Goal: Information Seeking & Learning: Check status

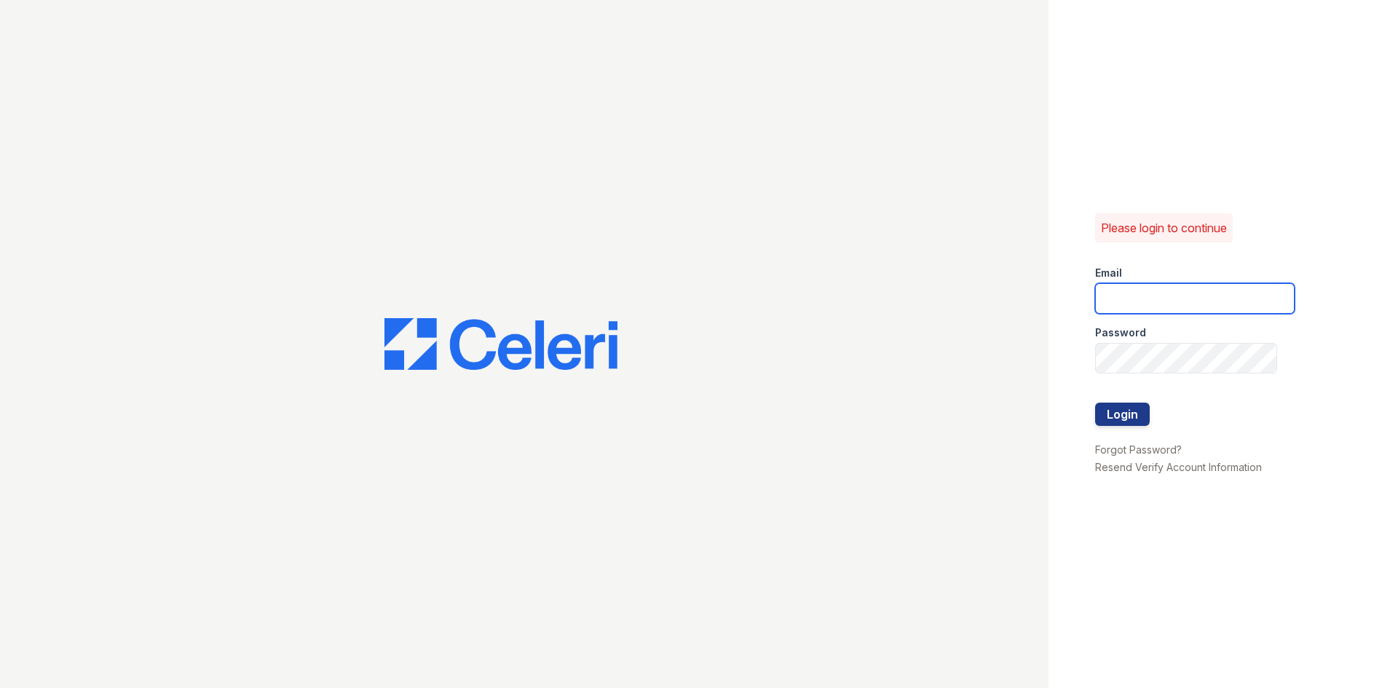
click at [1216, 296] on input "email" at bounding box center [1194, 298] width 199 height 31
type input "[EMAIL_ADDRESS][DOMAIN_NAME]"
click at [1095, 403] on button "Login" at bounding box center [1122, 414] width 55 height 23
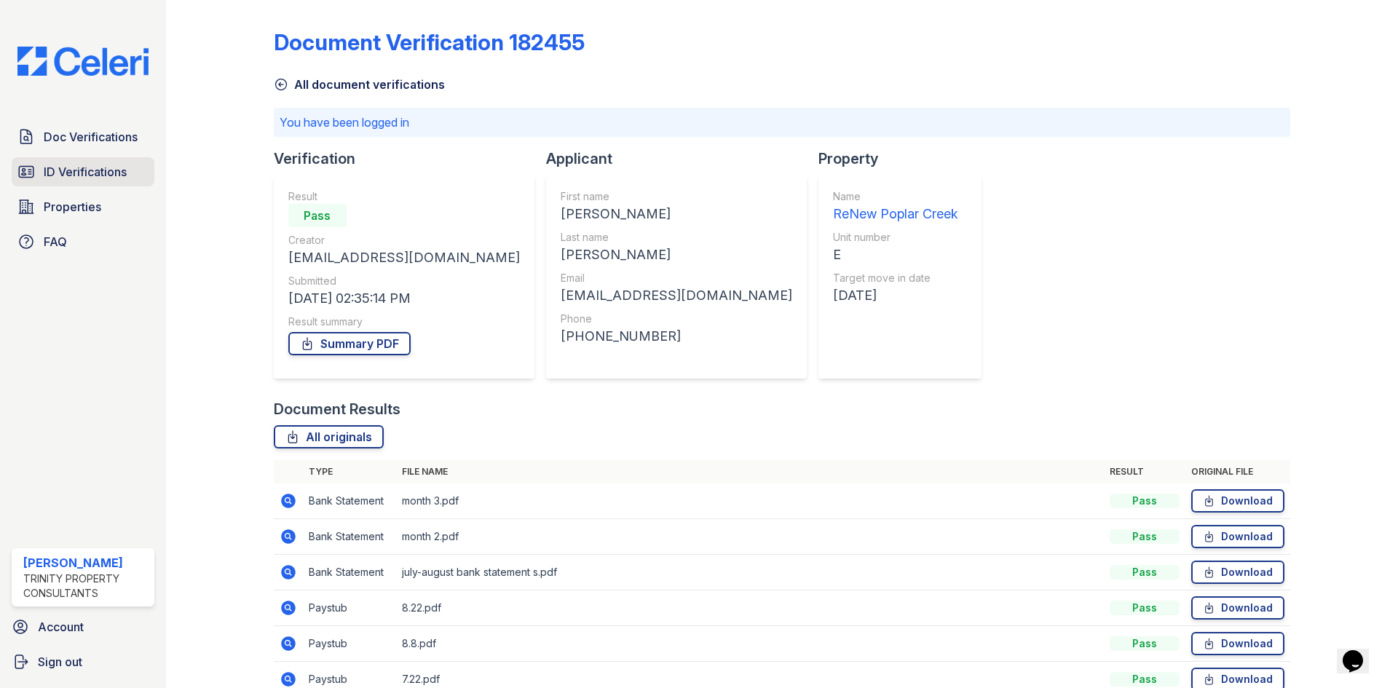
click at [84, 175] on span "ID Verifications" at bounding box center [85, 171] width 83 height 17
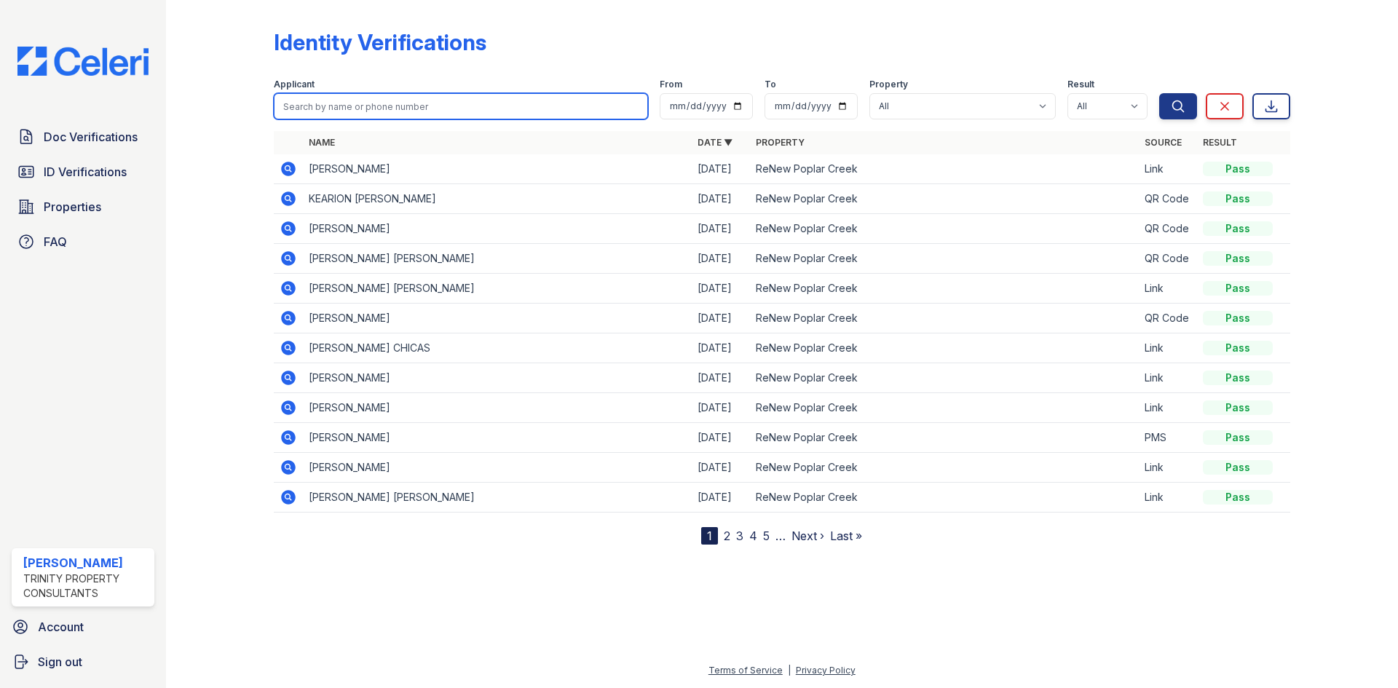
click at [429, 107] on input "search" at bounding box center [461, 106] width 374 height 26
type input "tara"
click at [1159, 93] on button "Search" at bounding box center [1178, 106] width 38 height 26
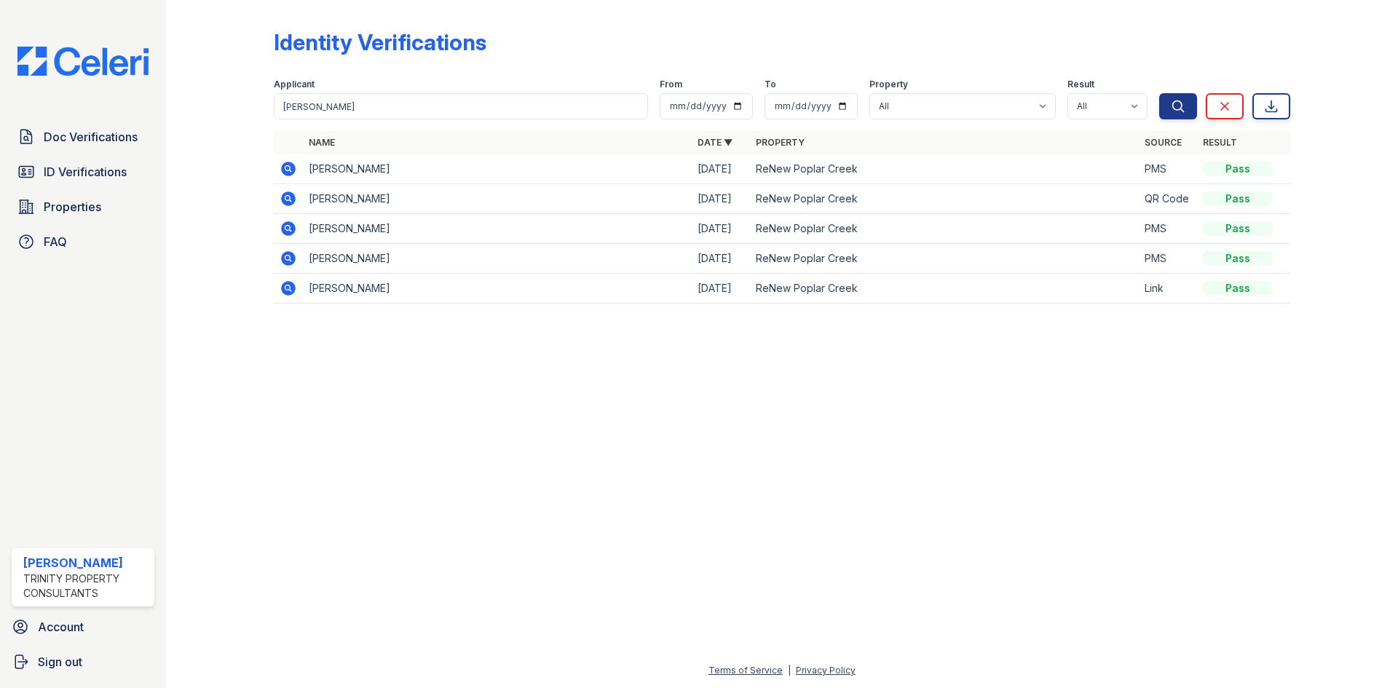
click at [289, 167] on icon at bounding box center [288, 168] width 17 height 17
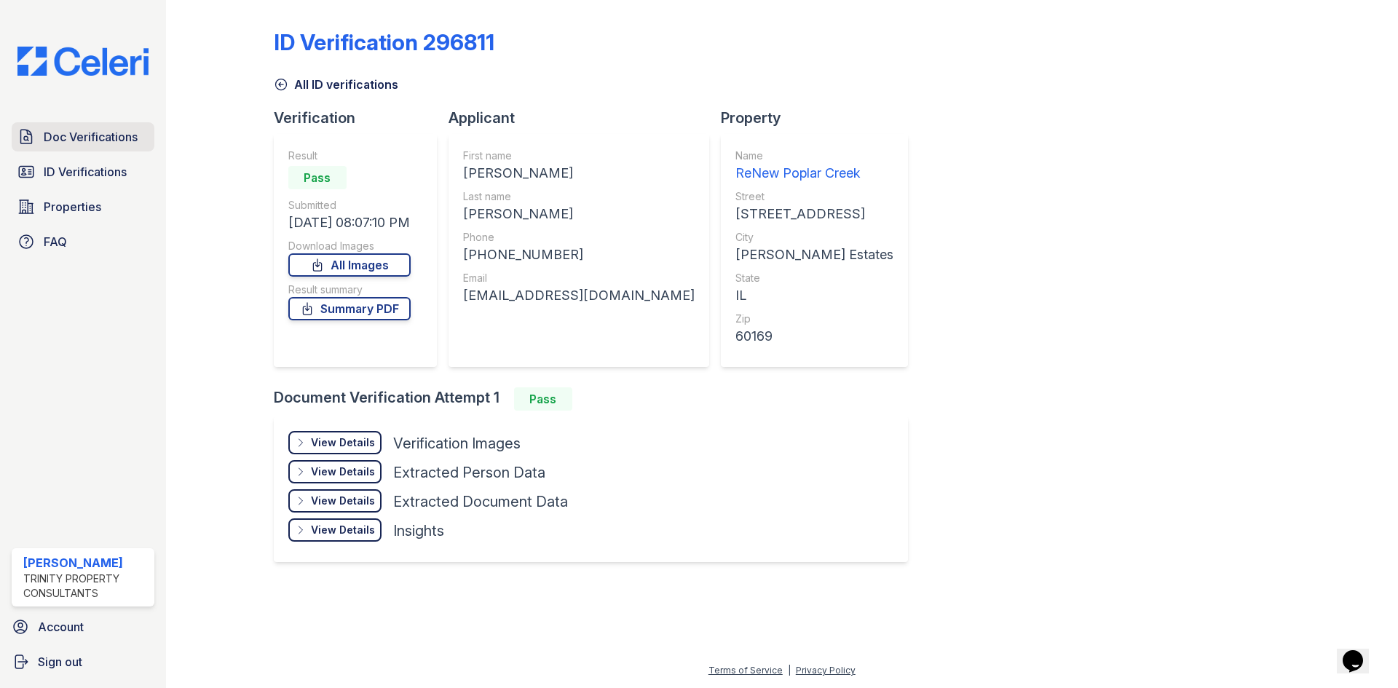
click at [88, 140] on span "Doc Verifications" at bounding box center [91, 136] width 94 height 17
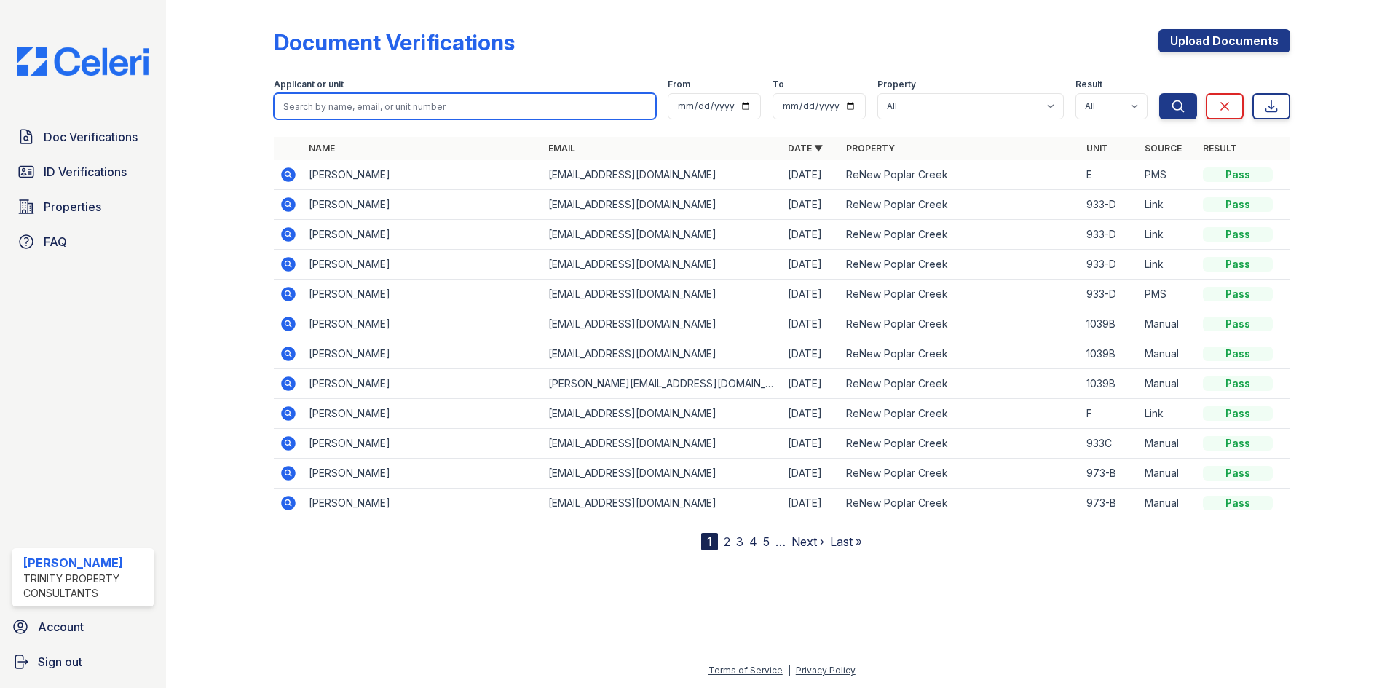
click at [389, 114] on input "search" at bounding box center [465, 106] width 382 height 26
type input "tara"
click at [1159, 93] on button "Search" at bounding box center [1178, 106] width 38 height 26
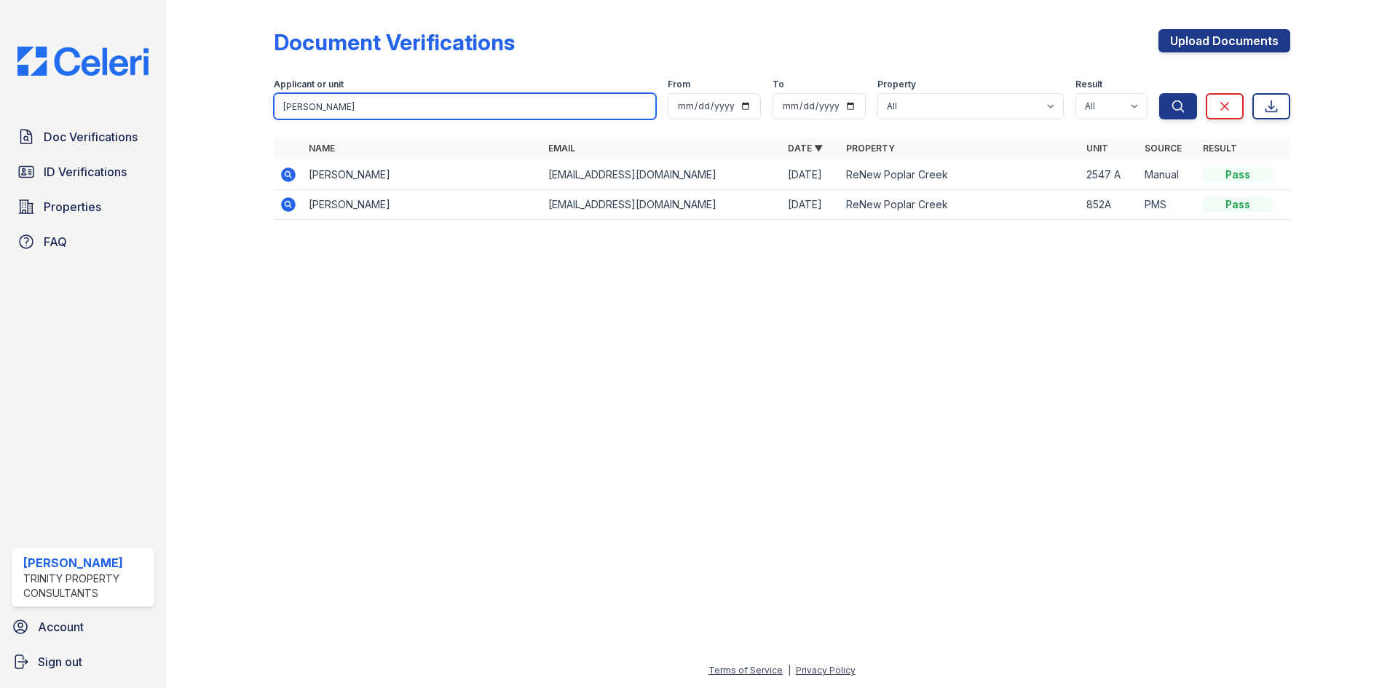
click at [641, 104] on input "tara" at bounding box center [465, 106] width 382 height 26
type input "tara"
click at [1159, 93] on button "Search" at bounding box center [1178, 106] width 38 height 26
drag, startPoint x: 441, startPoint y: 108, endPoint x: 276, endPoint y: 97, distance: 165.6
click at [276, 97] on input "tara" at bounding box center [465, 106] width 382 height 26
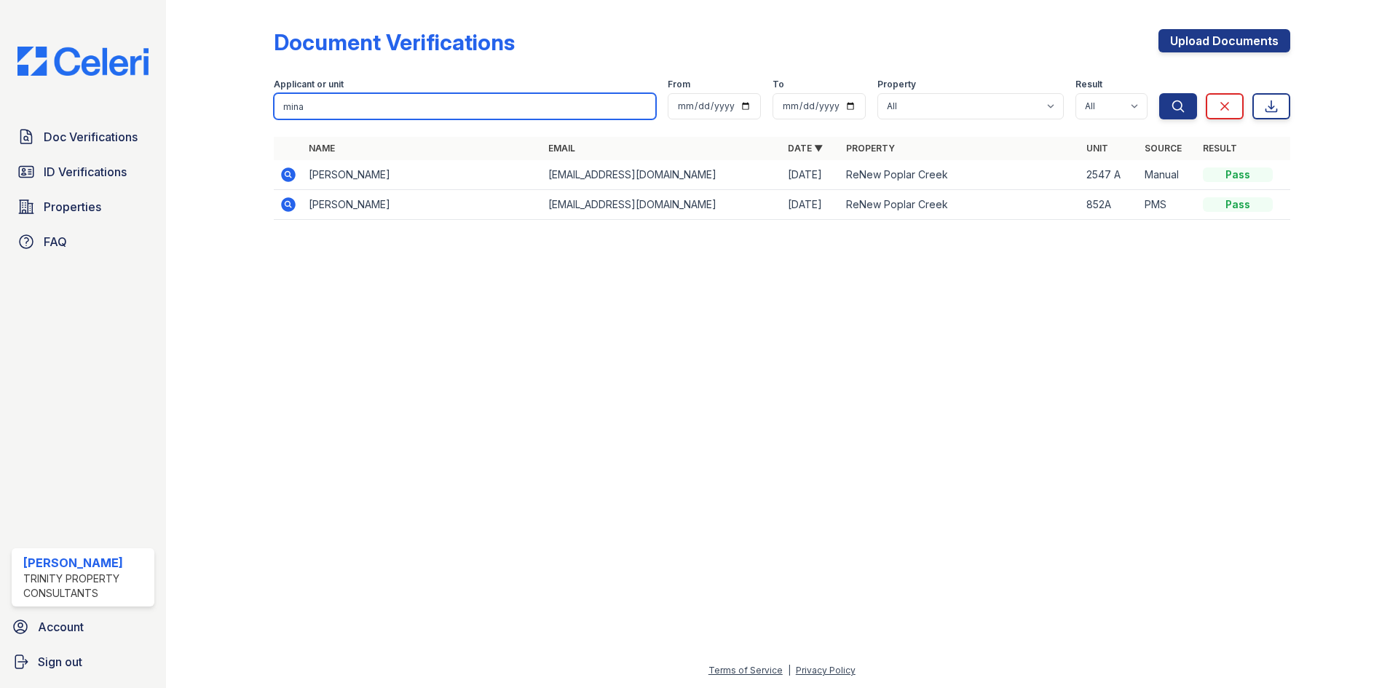
type input "mina"
click at [1159, 93] on button "Search" at bounding box center [1178, 106] width 38 height 26
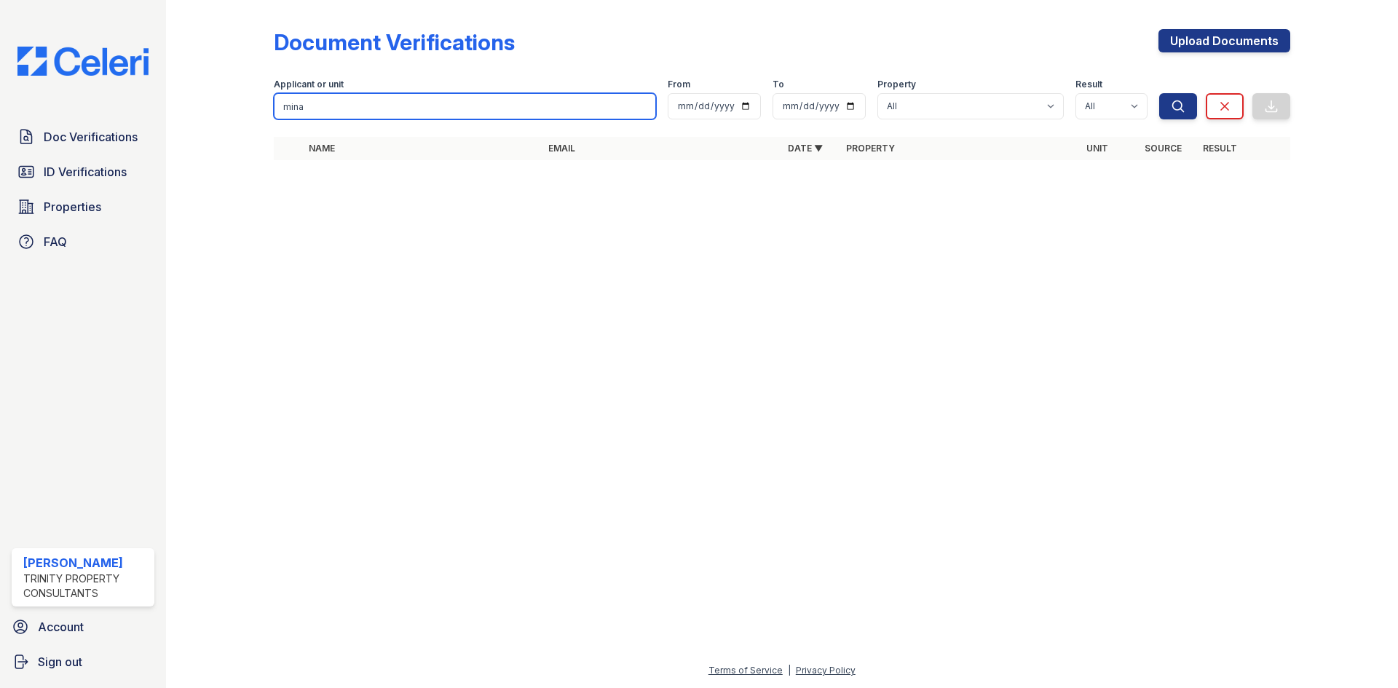
click at [641, 104] on input "mina" at bounding box center [465, 106] width 382 height 26
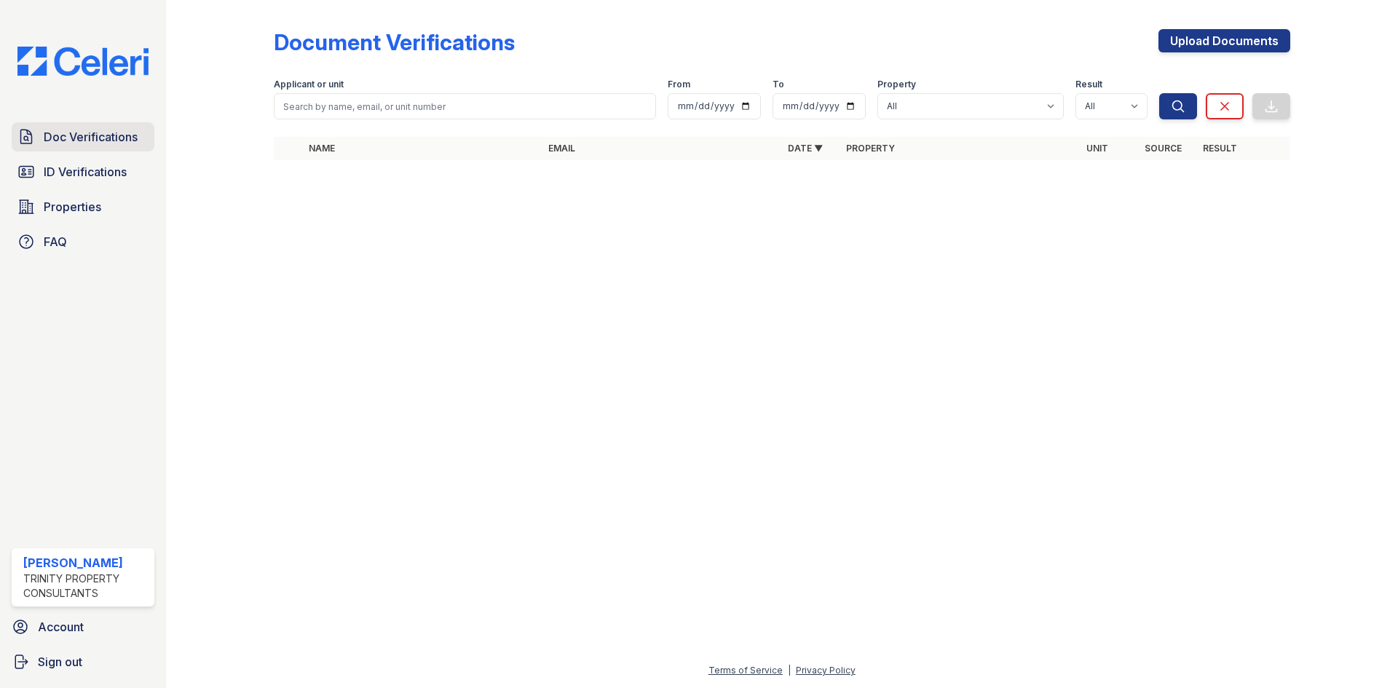
click at [78, 130] on span "Doc Verifications" at bounding box center [91, 136] width 94 height 17
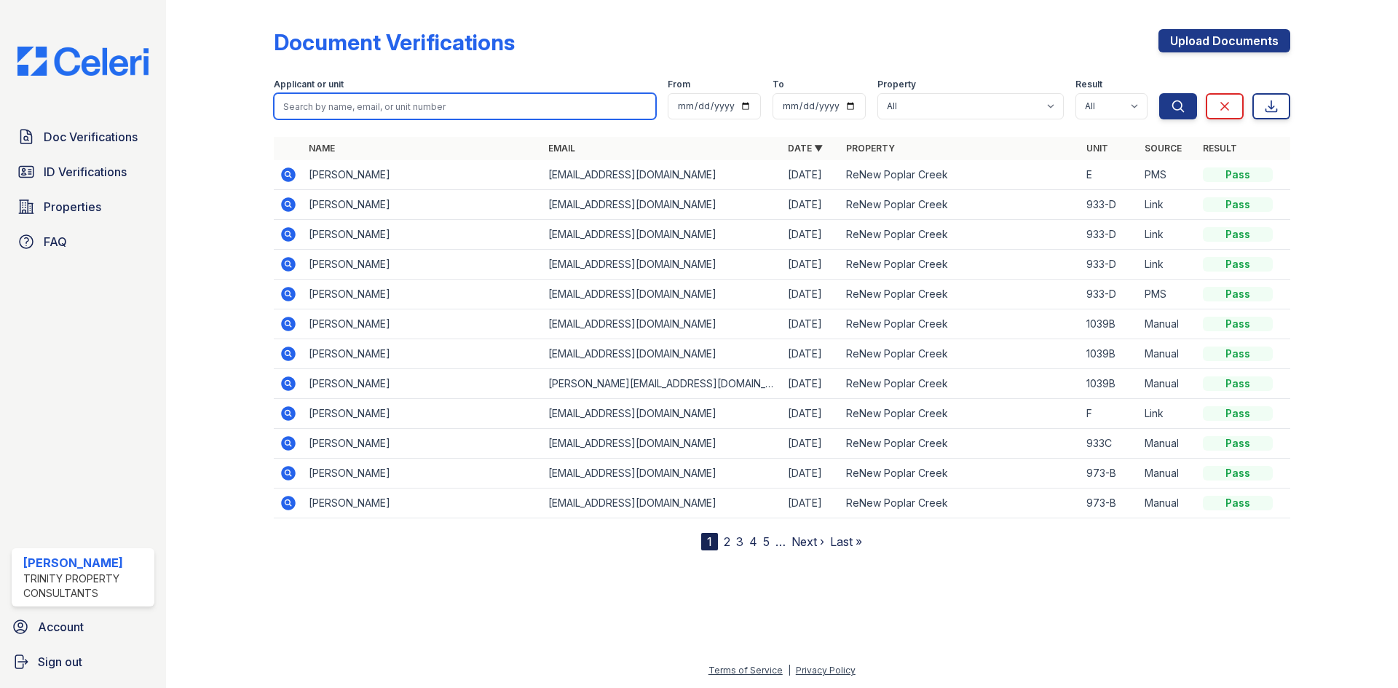
click at [409, 104] on input "search" at bounding box center [465, 106] width 382 height 26
type input "tara"
click at [1159, 93] on button "Search" at bounding box center [1178, 106] width 38 height 26
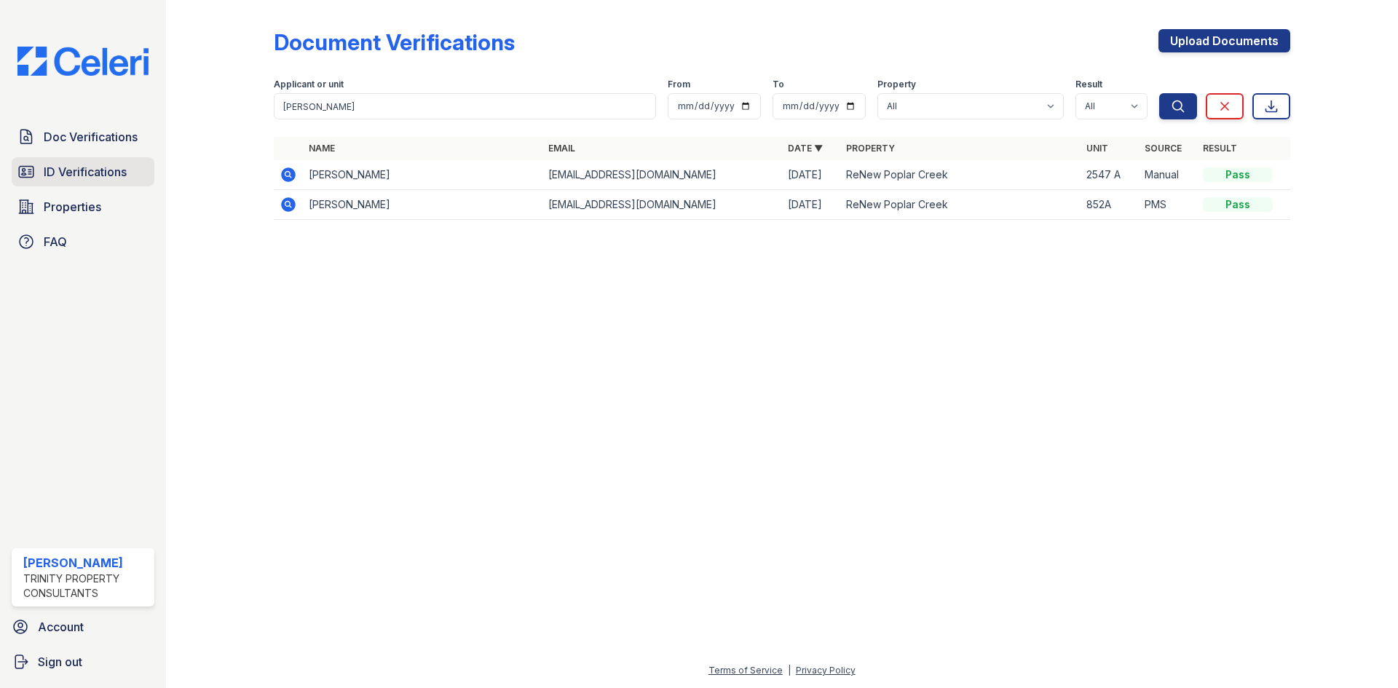
click at [92, 167] on span "ID Verifications" at bounding box center [85, 171] width 83 height 17
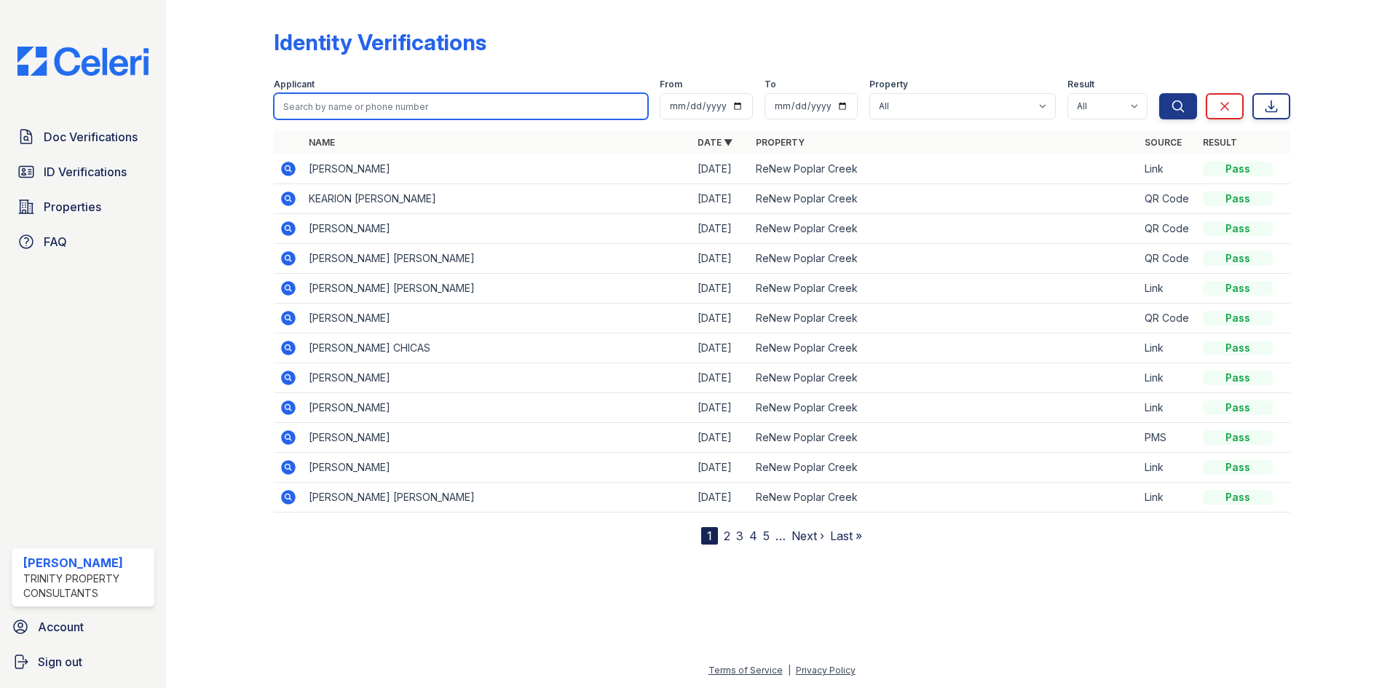
click at [367, 103] on input "search" at bounding box center [461, 106] width 374 height 26
type input "tara"
click at [1159, 93] on button "Search" at bounding box center [1178, 106] width 38 height 26
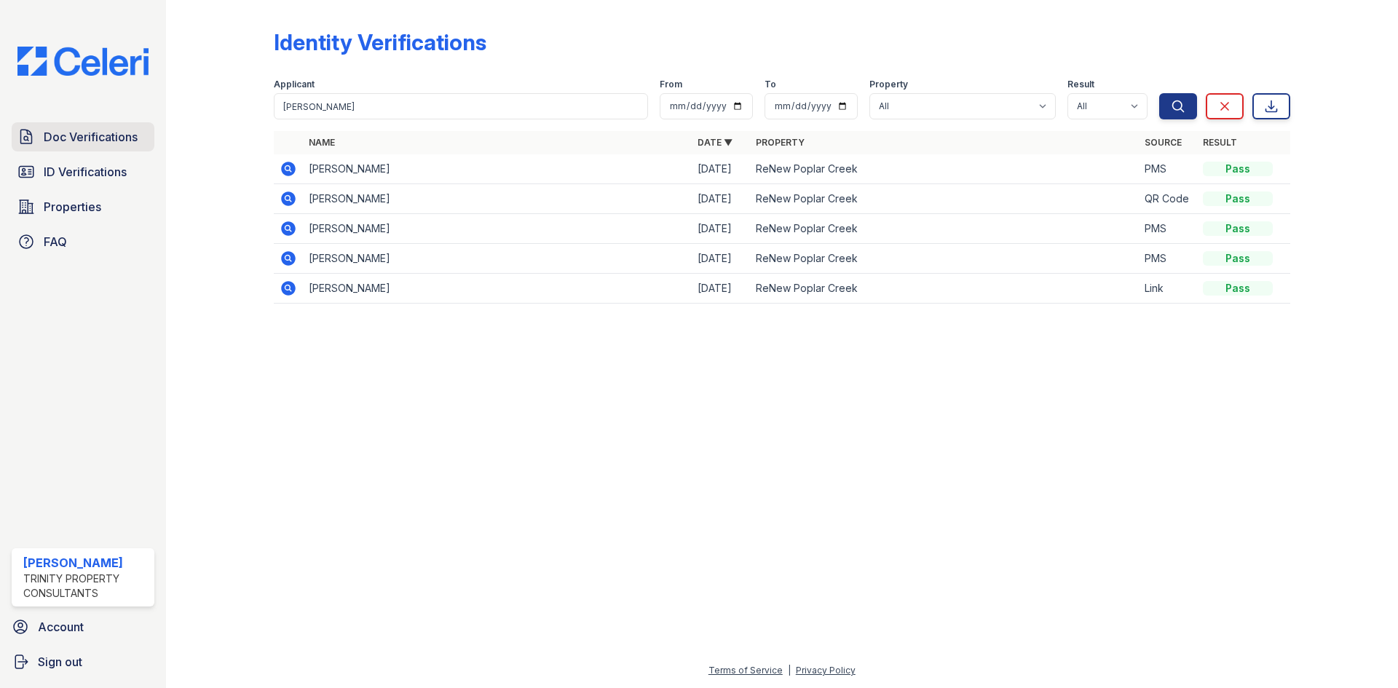
click at [83, 142] on span "Doc Verifications" at bounding box center [91, 136] width 94 height 17
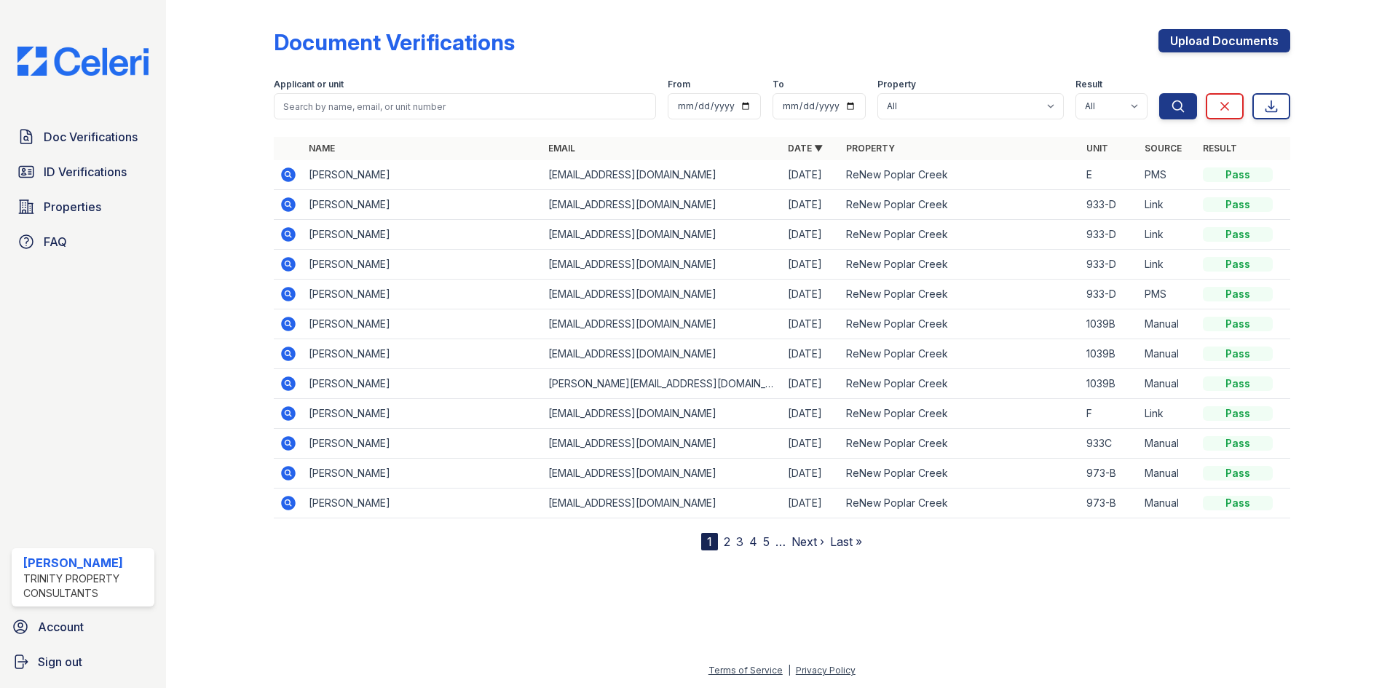
click at [1055, 593] on div at bounding box center [781, 618] width 1185 height 88
drag, startPoint x: 1061, startPoint y: 617, endPoint x: 1045, endPoint y: 592, distance: 29.7
click at [1061, 617] on div at bounding box center [781, 618] width 1185 height 88
